Goal: Find contact information: Find contact information

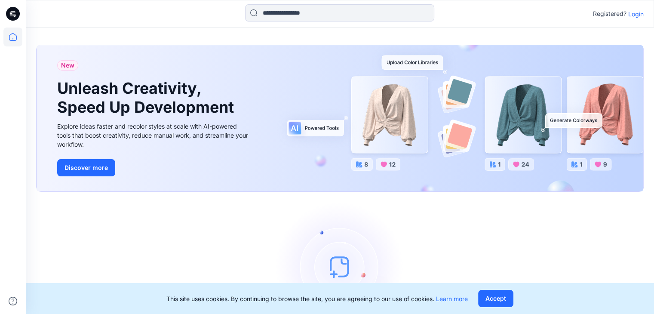
click at [636, 14] on p "Login" at bounding box center [635, 13] width 15 height 9
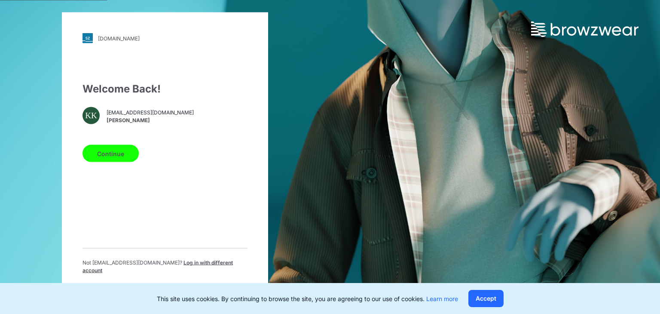
click at [119, 157] on button "Continue" at bounding box center [110, 153] width 56 height 17
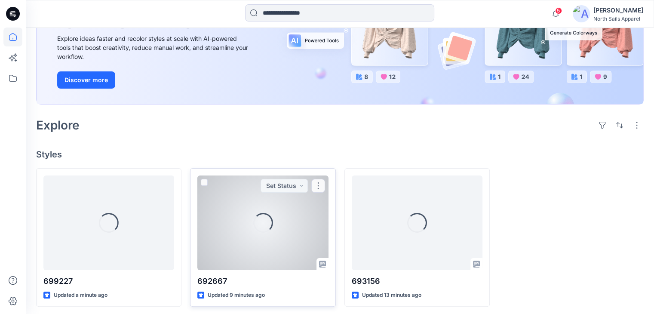
scroll to position [119, 0]
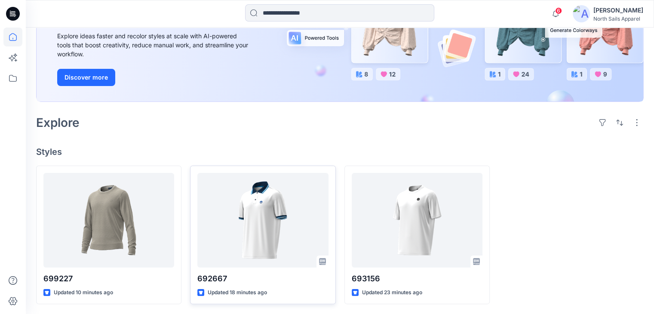
click at [571, 199] on div at bounding box center [570, 234] width 145 height 139
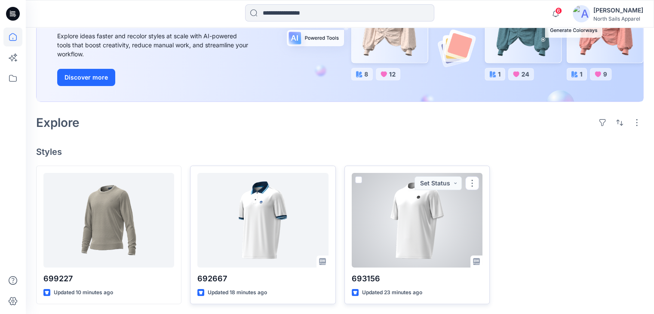
click at [426, 215] on div at bounding box center [416, 220] width 131 height 95
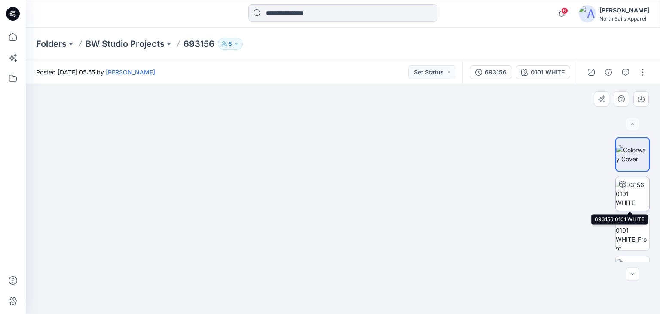
click at [632, 204] on img at bounding box center [633, 193] width 34 height 27
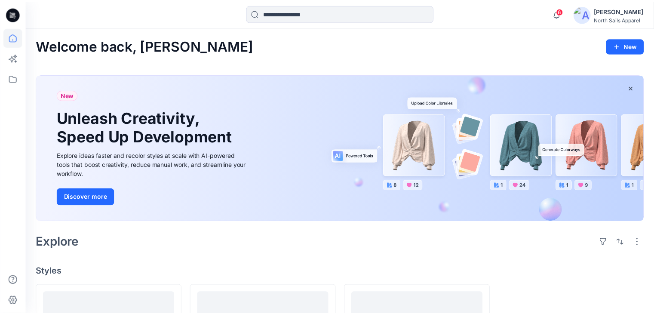
scroll to position [119, 0]
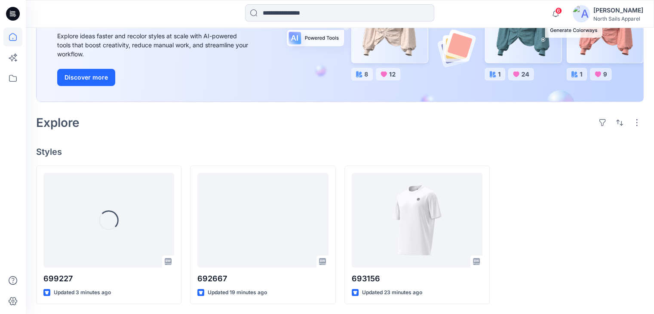
drag, startPoint x: 198, startPoint y: 134, endPoint x: 205, endPoint y: 141, distance: 10.3
click at [198, 134] on div "Welcome back, Kapila New New Unleash Creativity, Speed Up Development Explore i…" at bounding box center [340, 111] width 628 height 406
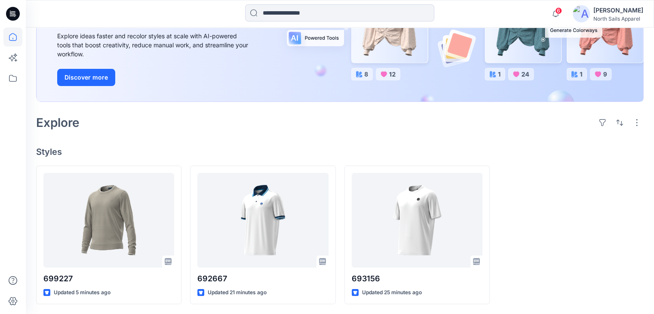
click at [439, 136] on div "Welcome back, Kapila New New Unleash Creativity, Speed Up Development Explore i…" at bounding box center [340, 111] width 628 height 406
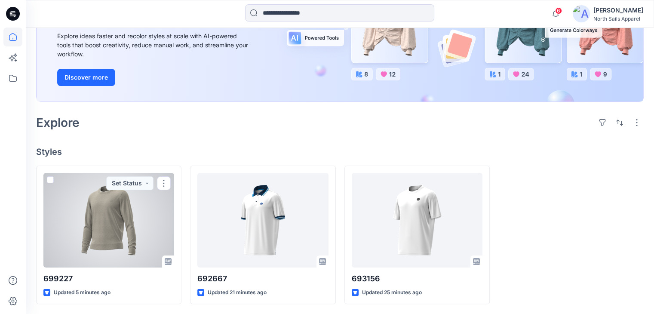
click at [134, 219] on div at bounding box center [108, 220] width 131 height 95
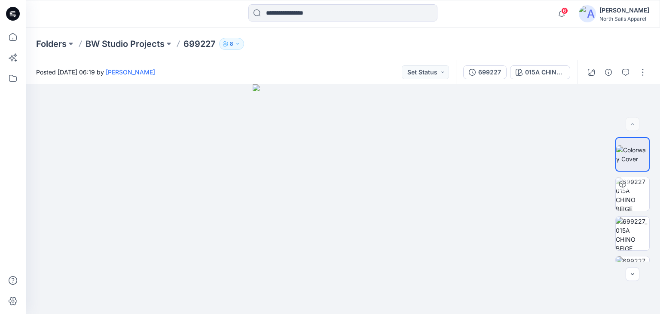
click at [266, 74] on div "Posted Wednesday, September 17, 2025 06:19 by Kapila Kothalawala Set Status" at bounding box center [241, 72] width 430 height 24
click at [261, 78] on div "Posted Wednesday, September 17, 2025 06:19 by Kapila Kothalawala Set Status" at bounding box center [241, 72] width 430 height 24
click at [251, 73] on div "Posted Wednesday, September 17, 2025 06:19 by Kapila Kothalawala Set Status" at bounding box center [241, 72] width 430 height 24
click at [155, 73] on link "[PERSON_NAME]" at bounding box center [130, 71] width 49 height 7
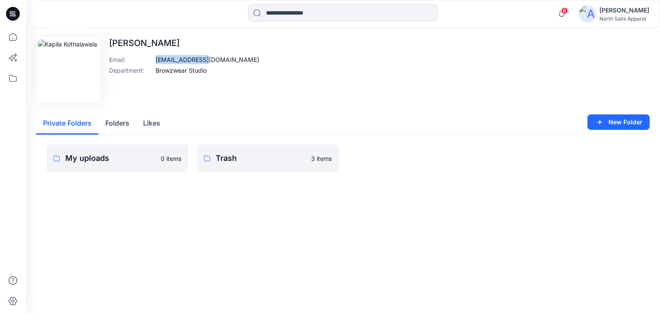
drag, startPoint x: 203, startPoint y: 61, endPoint x: 153, endPoint y: 61, distance: 49.4
click at [153, 61] on div "Email : [EMAIL_ADDRESS][DOMAIN_NAME]" at bounding box center [184, 59] width 150 height 9
click at [215, 64] on div "Edit Image [PERSON_NAME] Email : [EMAIL_ADDRESS][DOMAIN_NAME] Department : Brow…" at bounding box center [343, 70] width 614 height 64
drag, startPoint x: 191, startPoint y: 59, endPoint x: 181, endPoint y: 61, distance: 9.7
click at [180, 60] on p "[EMAIL_ADDRESS][DOMAIN_NAME]" at bounding box center [208, 59] width 104 height 9
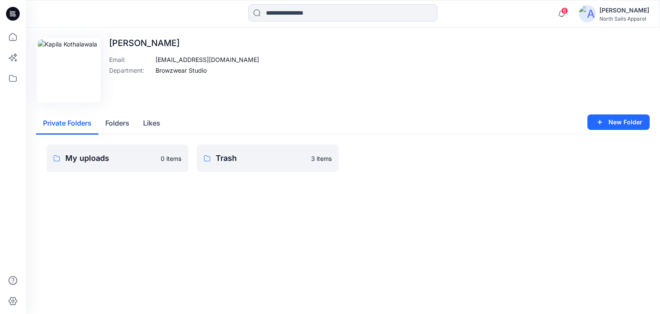
click at [207, 63] on div "Email : [EMAIL_ADDRESS][DOMAIN_NAME]" at bounding box center [184, 59] width 150 height 9
drag, startPoint x: 199, startPoint y: 60, endPoint x: 155, endPoint y: 58, distance: 44.3
click at [155, 58] on div "Email : [EMAIL_ADDRESS][DOMAIN_NAME]" at bounding box center [184, 59] width 150 height 9
click at [242, 78] on div "Edit Image [PERSON_NAME] Email : [EMAIL_ADDRESS][DOMAIN_NAME] Department : Brow…" at bounding box center [343, 70] width 614 height 64
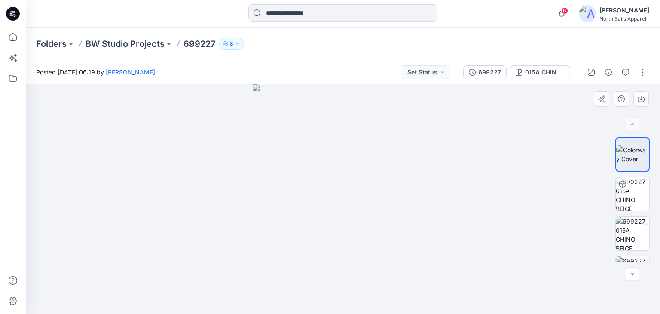
click at [505, 148] on div at bounding box center [343, 198] width 634 height 229
